Goal: Task Accomplishment & Management: Use online tool/utility

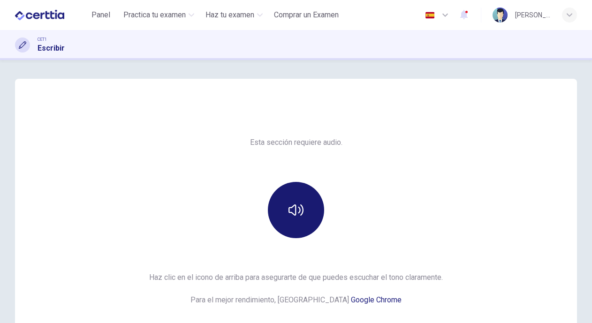
click at [284, 209] on button "button" at bounding box center [296, 210] width 56 height 56
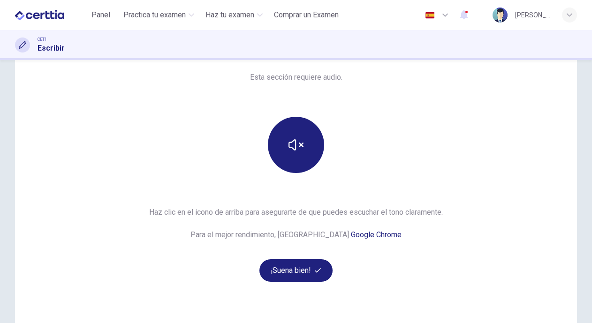
scroll to position [105, 0]
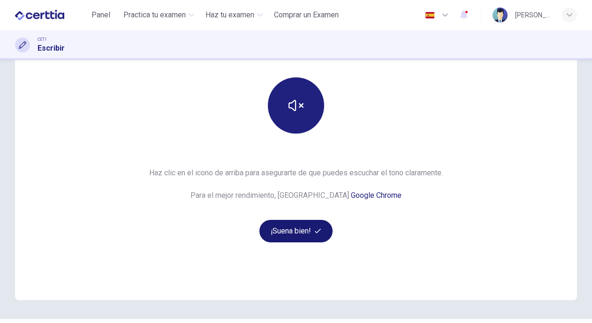
click at [286, 230] on button "¡Suena bien!" at bounding box center [295, 231] width 73 height 23
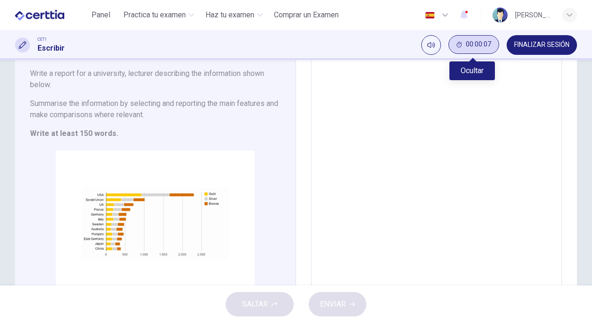
click at [473, 49] on button "00:00:07" at bounding box center [473, 44] width 51 height 19
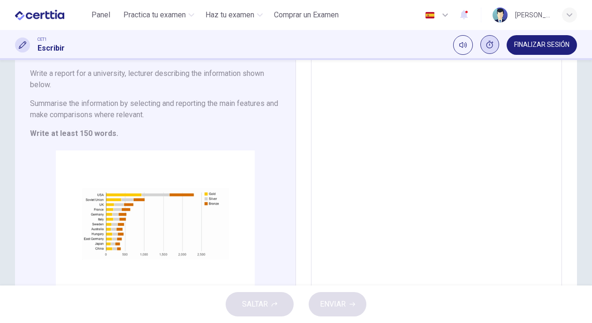
click at [489, 43] on icon "Mostrar" at bounding box center [490, 45] width 8 height 8
click at [527, 45] on span "FINALIZAR SESIÓN" at bounding box center [541, 45] width 55 height 8
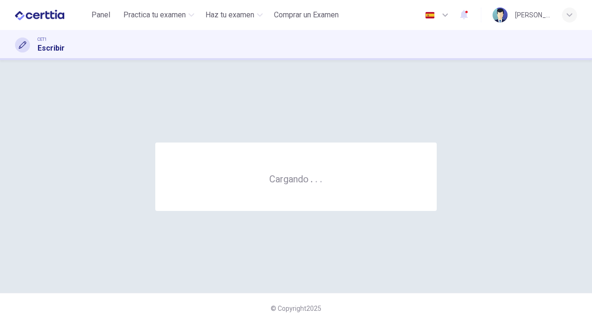
scroll to position [0, 0]
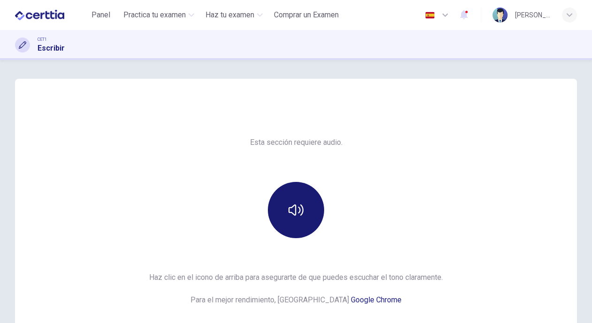
click at [283, 187] on button "button" at bounding box center [296, 210] width 56 height 56
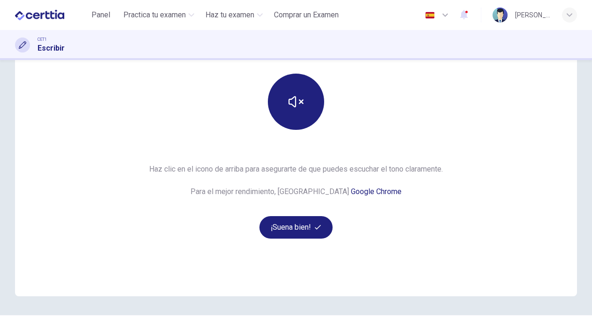
scroll to position [130, 0]
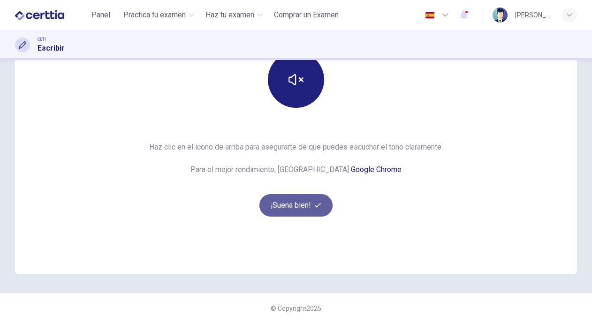
click at [309, 199] on button "¡Suena bien!" at bounding box center [295, 205] width 73 height 23
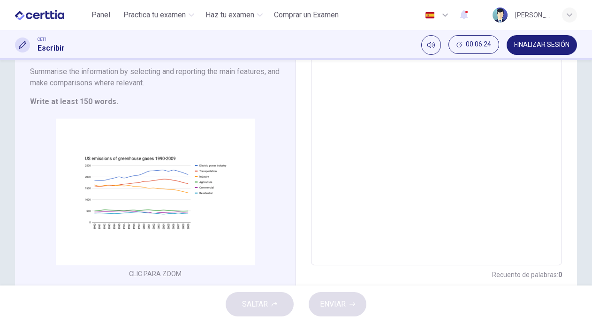
scroll to position [119, 0]
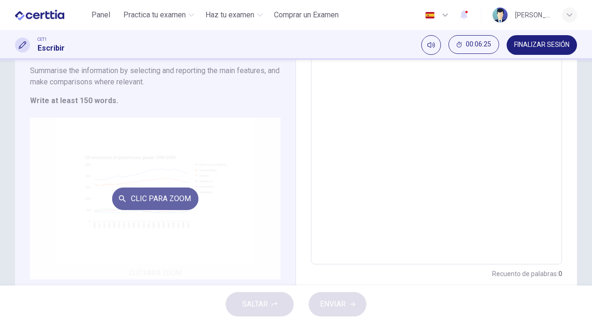
click at [177, 205] on button "Clic para zoom" at bounding box center [155, 199] width 86 height 23
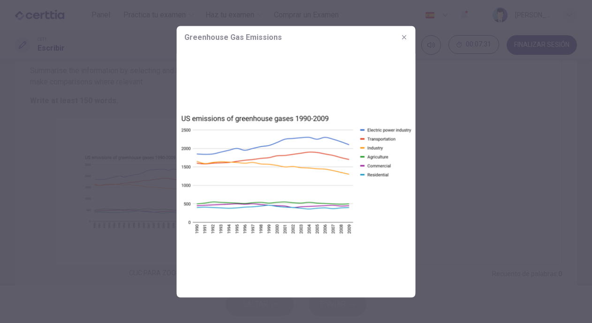
click at [467, 144] on div at bounding box center [296, 161] width 592 height 323
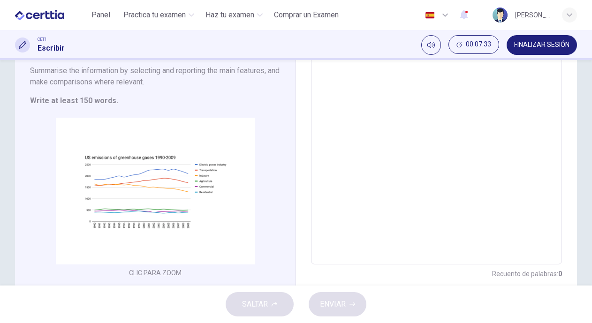
click at [532, 47] on span "FINALIZAR SESIÓN" at bounding box center [541, 45] width 55 height 8
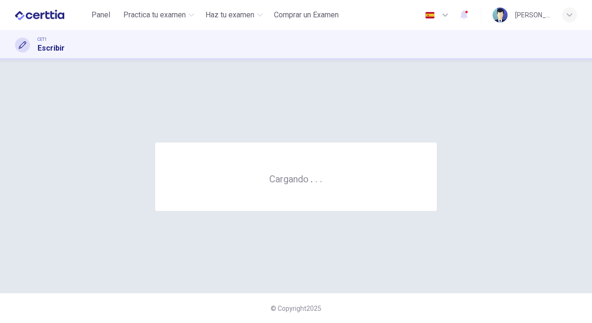
scroll to position [0, 0]
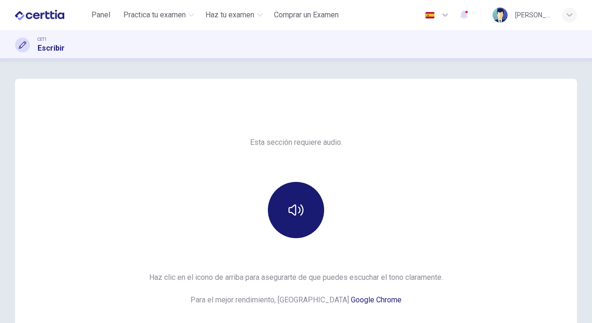
click at [301, 198] on button "button" at bounding box center [296, 210] width 56 height 56
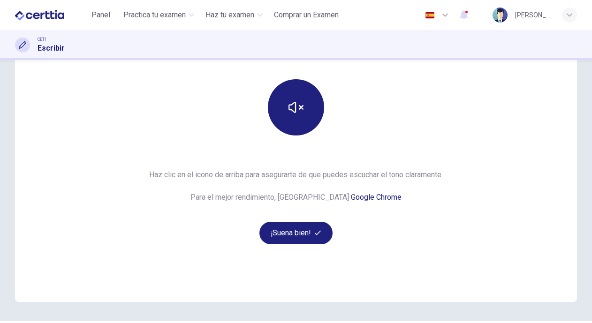
scroll to position [110, 0]
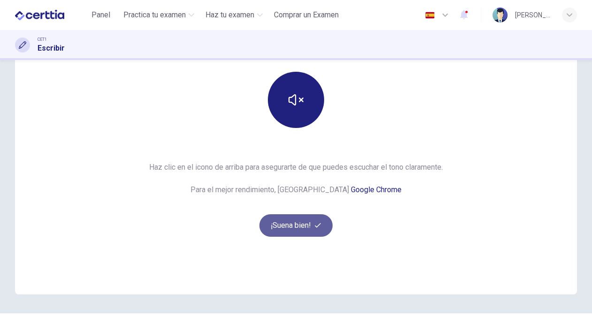
click at [298, 232] on button "¡Suena bien!" at bounding box center [295, 225] width 73 height 23
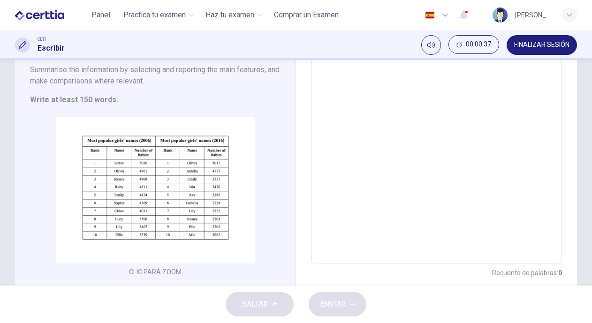
scroll to position [110, 0]
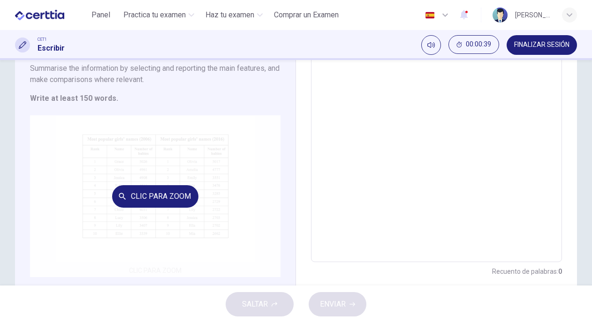
click at [196, 166] on div "Clic para zoom" at bounding box center [155, 196] width 250 height 162
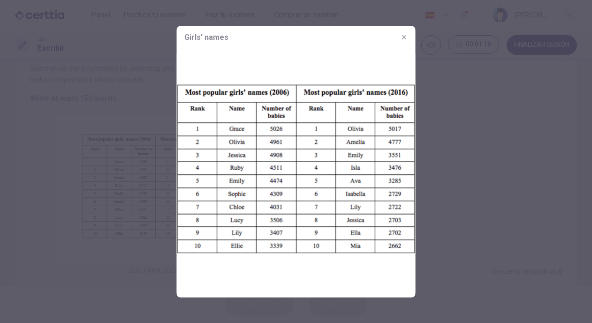
click at [463, 159] on div at bounding box center [296, 161] width 592 height 323
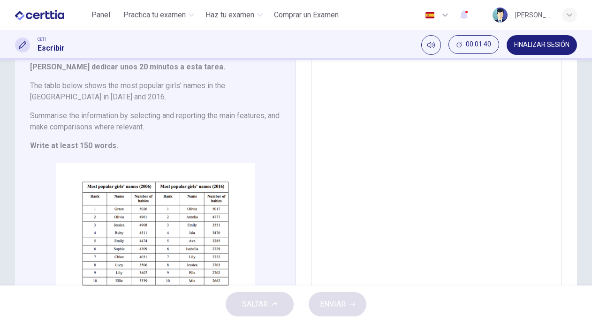
scroll to position [63, 0]
click at [539, 33] on div "CET1 Escribir 00:04:54 FINALIZAR SESIÓN" at bounding box center [296, 45] width 592 height 30
click at [537, 37] on button "FINALIZAR SESIÓN" at bounding box center [542, 45] width 70 height 20
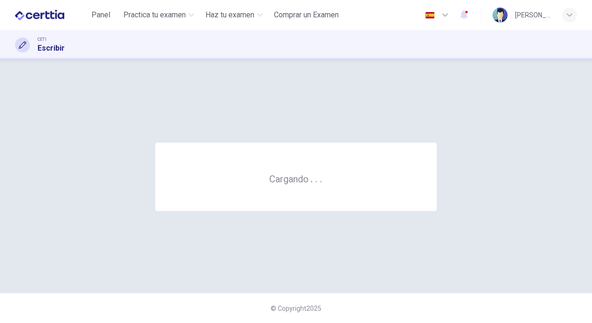
scroll to position [0, 0]
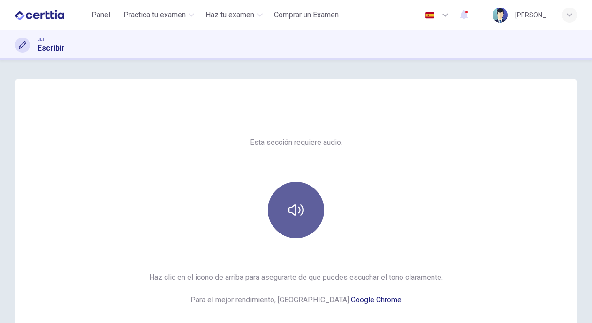
click at [303, 197] on button "button" at bounding box center [296, 210] width 56 height 56
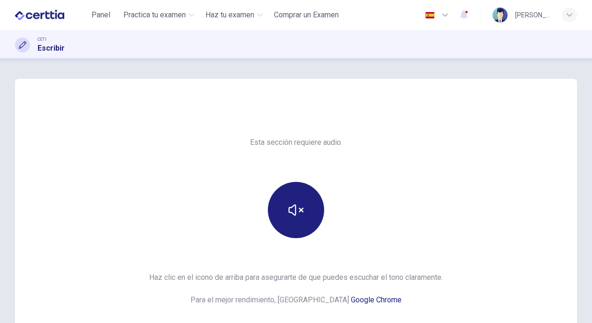
scroll to position [130, 0]
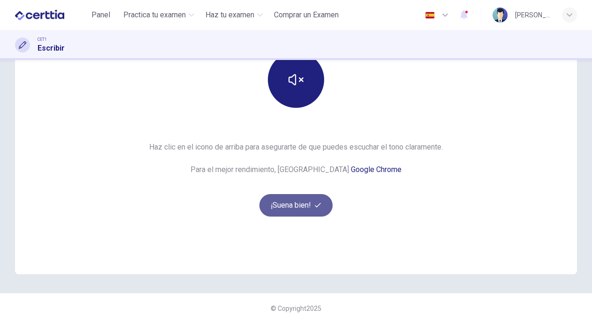
click at [288, 204] on button "¡Suena bien!" at bounding box center [295, 205] width 73 height 23
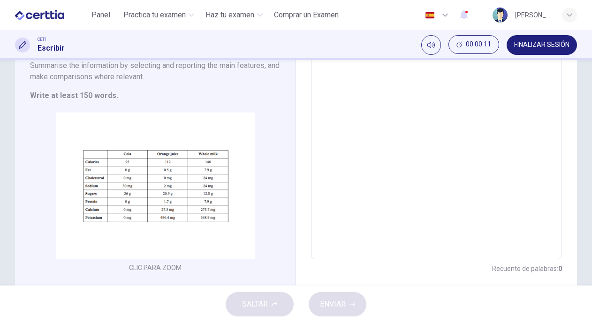
scroll to position [113, 0]
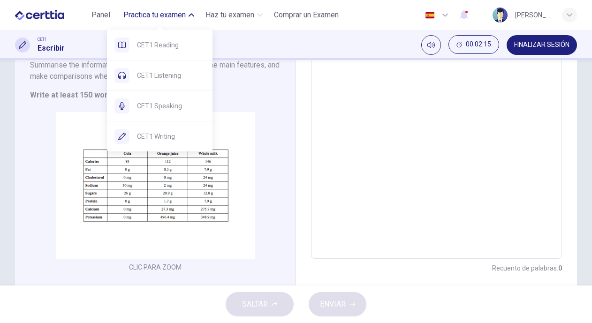
click at [147, 20] on span "Practica tu examen" at bounding box center [154, 14] width 62 height 11
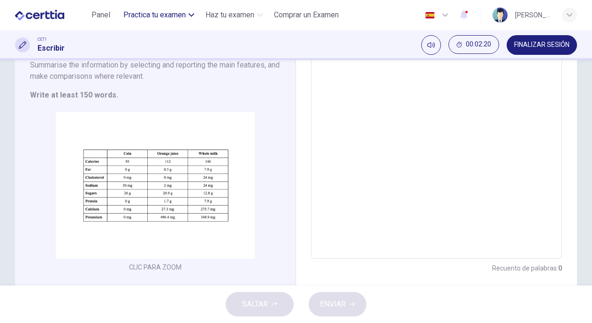
click at [147, 20] on span "Practica tu examen" at bounding box center [154, 14] width 62 height 11
click at [115, 10] on button "Panel" at bounding box center [101, 15] width 30 height 17
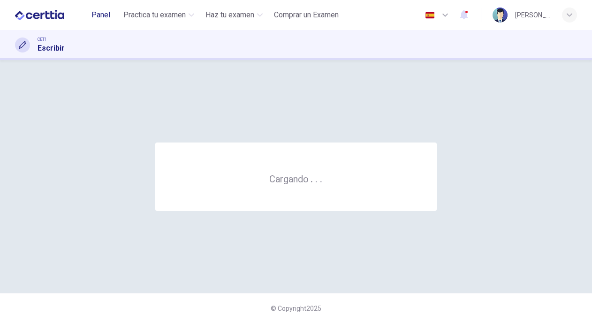
scroll to position [0, 0]
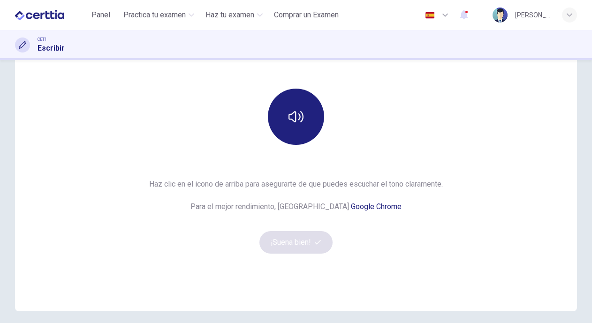
scroll to position [92, 0]
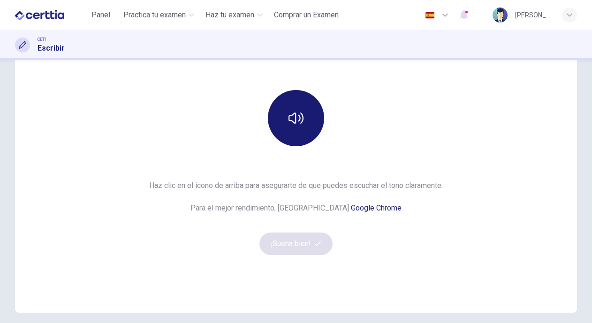
click at [299, 136] on button "button" at bounding box center [296, 118] width 56 height 56
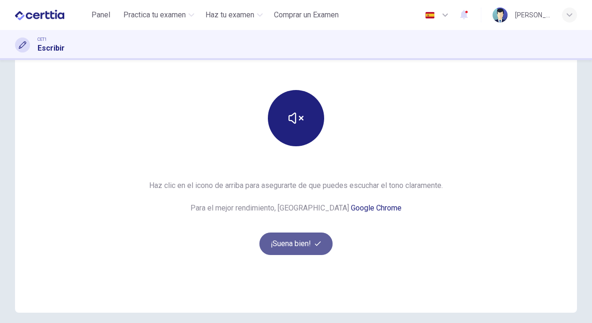
click at [293, 248] on button "¡Suena bien!" at bounding box center [295, 244] width 73 height 23
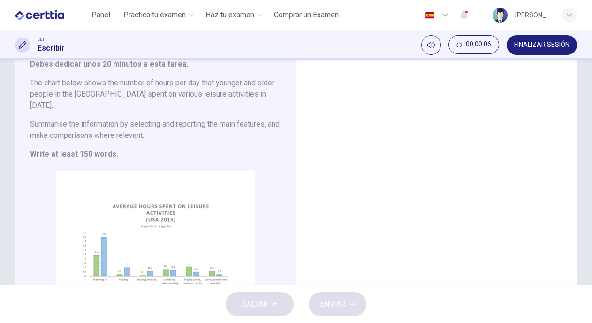
scroll to position [65, 0]
click at [527, 46] on span "FINALIZAR SESIÓN" at bounding box center [541, 45] width 55 height 8
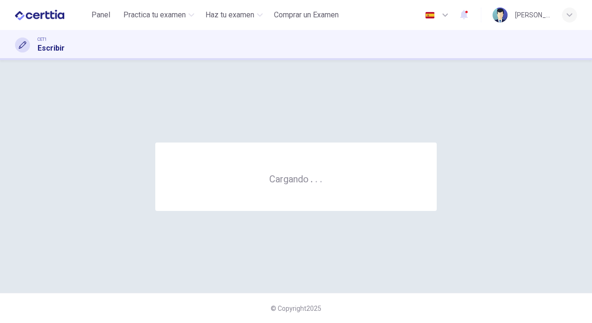
scroll to position [0, 0]
